Goal: Obtain resource: Obtain resource

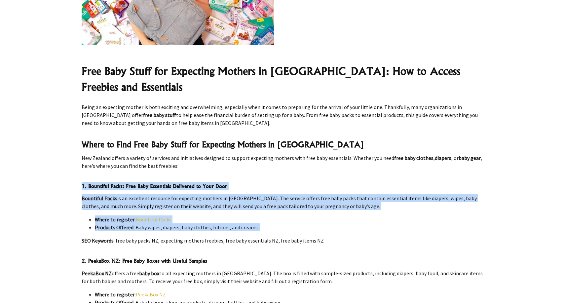
drag, startPoint x: 253, startPoint y: 179, endPoint x: 265, endPoint y: 234, distance: 56.1
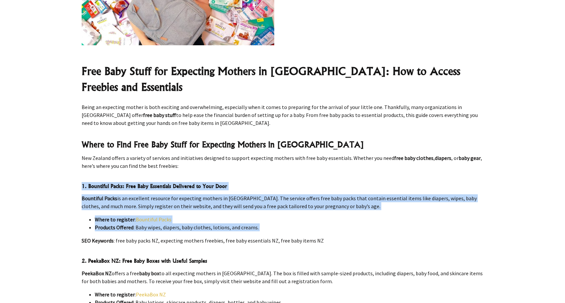
drag, startPoint x: 265, startPoint y: 234, endPoint x: 260, endPoint y: 178, distance: 55.5
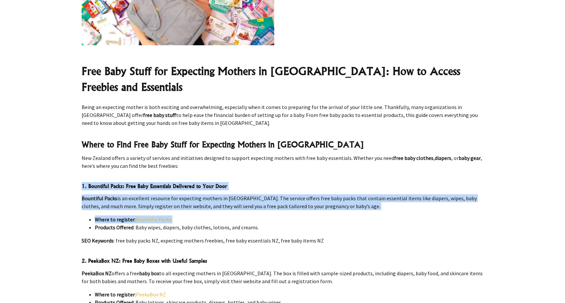
drag, startPoint x: 260, startPoint y: 178, endPoint x: 259, endPoint y: 219, distance: 41.0
click at [259, 219] on li "Where to register : Bountiful Packs" at bounding box center [289, 219] width 388 height 8
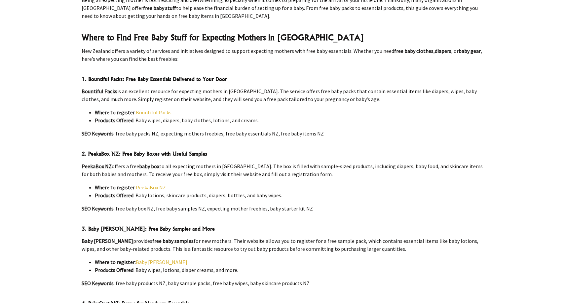
scroll to position [294, 0]
click at [218, 205] on p "SEO Keywords : free baby box NZ, free baby samples NZ, expecting mother freebie…" at bounding box center [283, 208] width 402 height 8
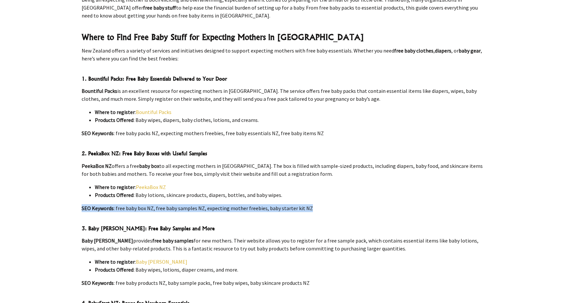
click at [218, 205] on p "SEO Keywords : free baby box NZ, free baby samples NZ, expecting mother freebie…" at bounding box center [283, 208] width 402 height 8
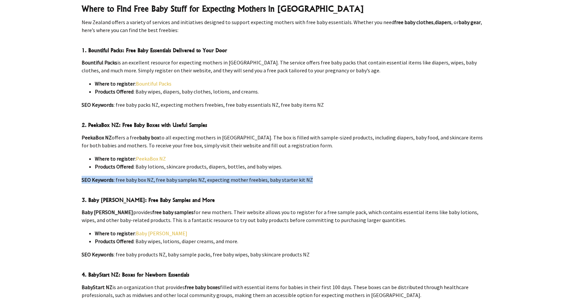
scroll to position [322, 0]
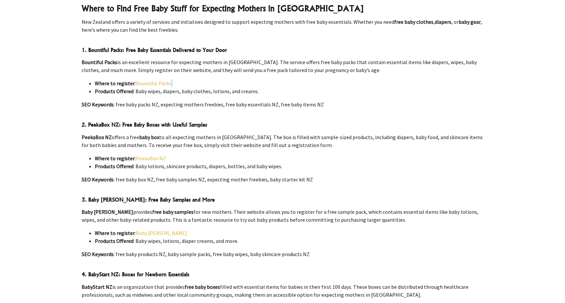
click at [243, 80] on li "Where to register : Bountiful Packs" at bounding box center [289, 83] width 388 height 8
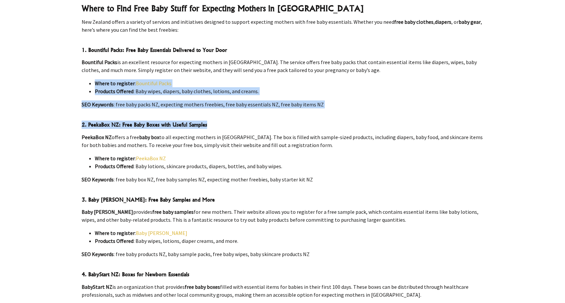
drag, startPoint x: 243, startPoint y: 80, endPoint x: 241, endPoint y: 129, distance: 49.6
click at [241, 129] on div "Free Baby Stuff For Expecting Mothers Nz Search for baby products on GiftTree N…" at bounding box center [282, 214] width 412 height 945
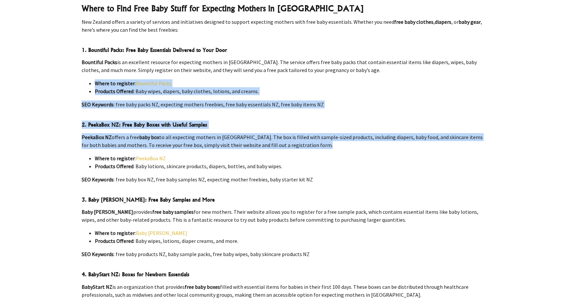
click at [241, 129] on div "Free Baby Stuff For Expecting Mothers Nz Search for baby products on GiftTree N…" at bounding box center [282, 214] width 412 height 945
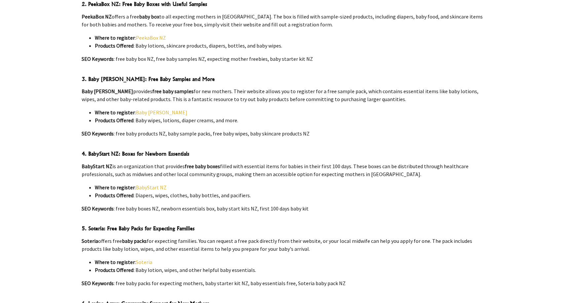
scroll to position [444, 0]
click at [167, 129] on p "SEO Keywords : free baby products NZ, baby sample packs, free baby wipes, baby …" at bounding box center [283, 133] width 402 height 8
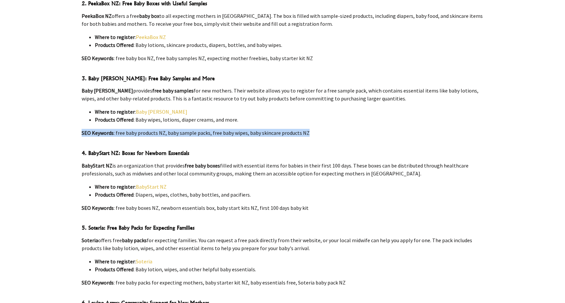
click at [167, 129] on p "SEO Keywords : free baby products NZ, baby sample packs, free baby wipes, baby …" at bounding box center [283, 133] width 402 height 8
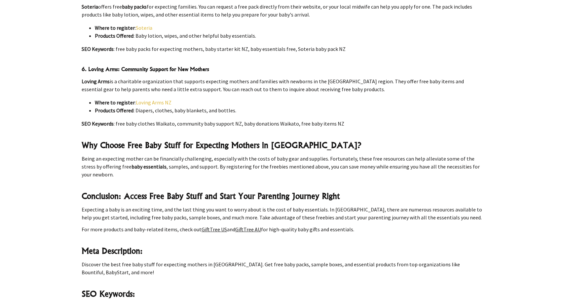
scroll to position [864, 0]
